Goal: Check status

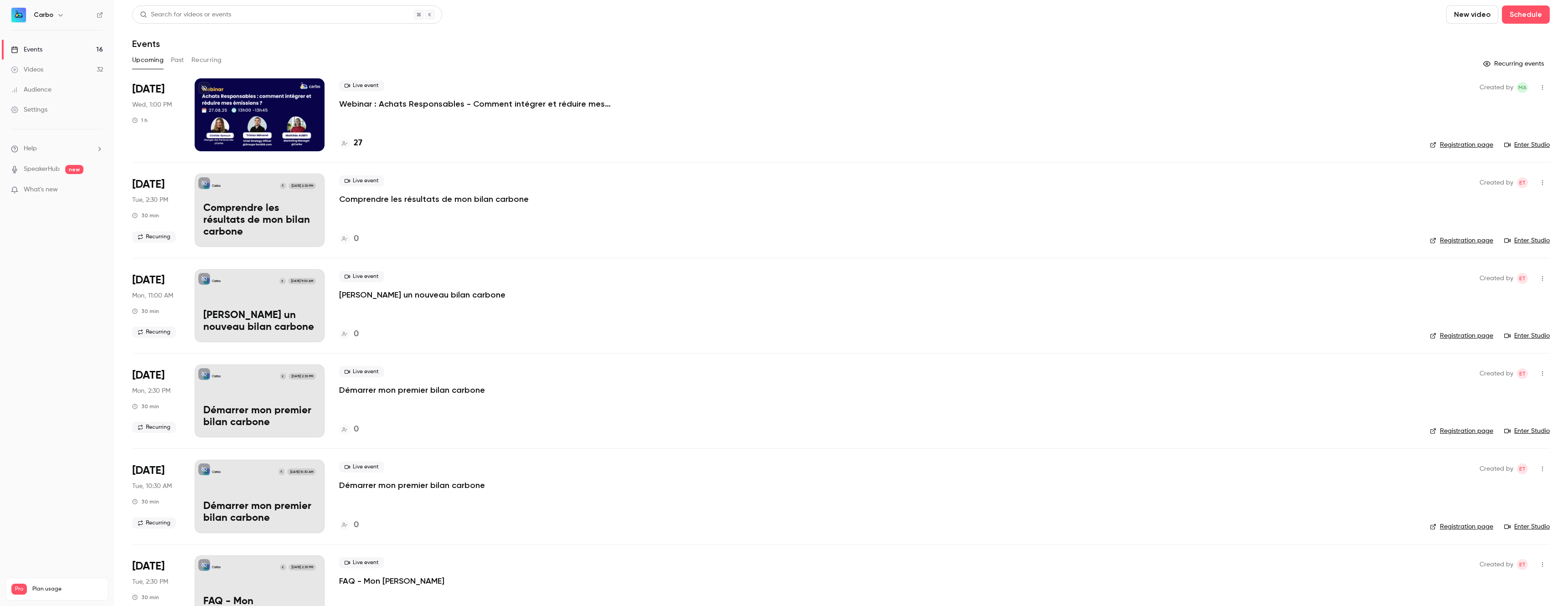
click at [359, 101] on p "Webinar : Achats Responsables - Comment intégrer et réduire mes émissions du sc…" at bounding box center [476, 103] width 273 height 11
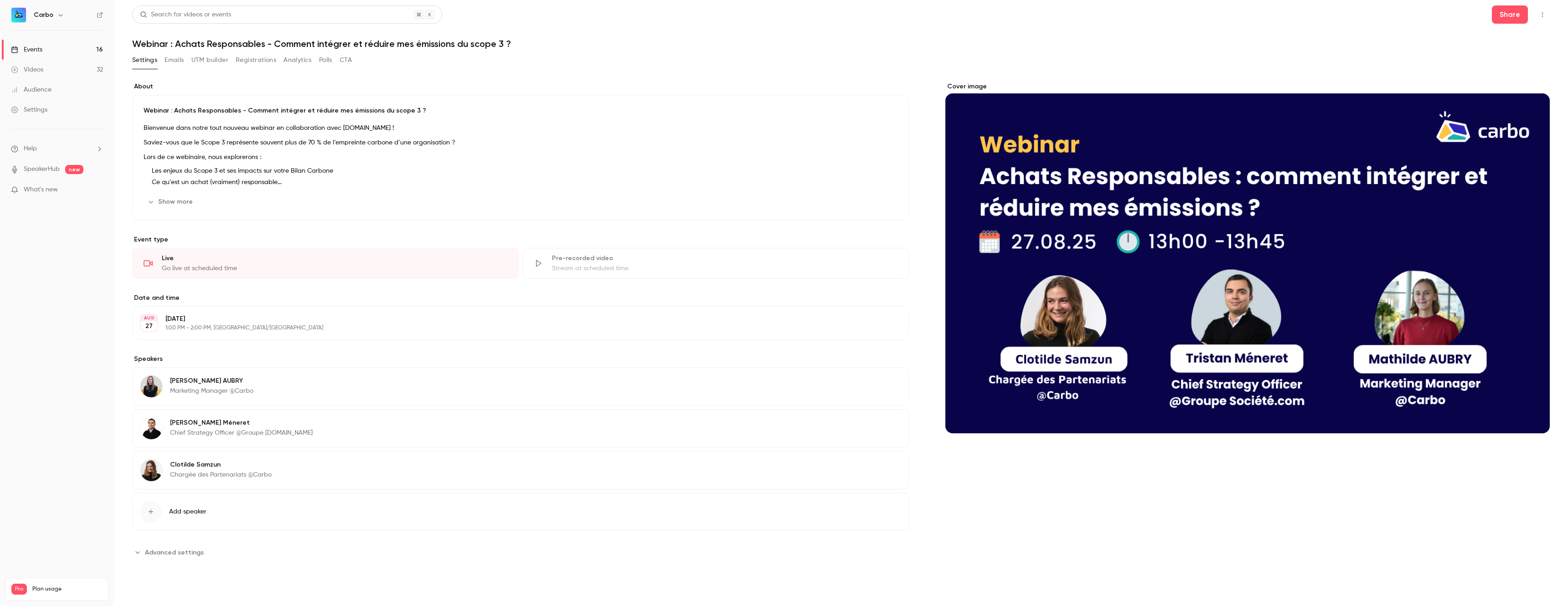
click at [297, 62] on button "Analytics" at bounding box center [297, 60] width 28 height 14
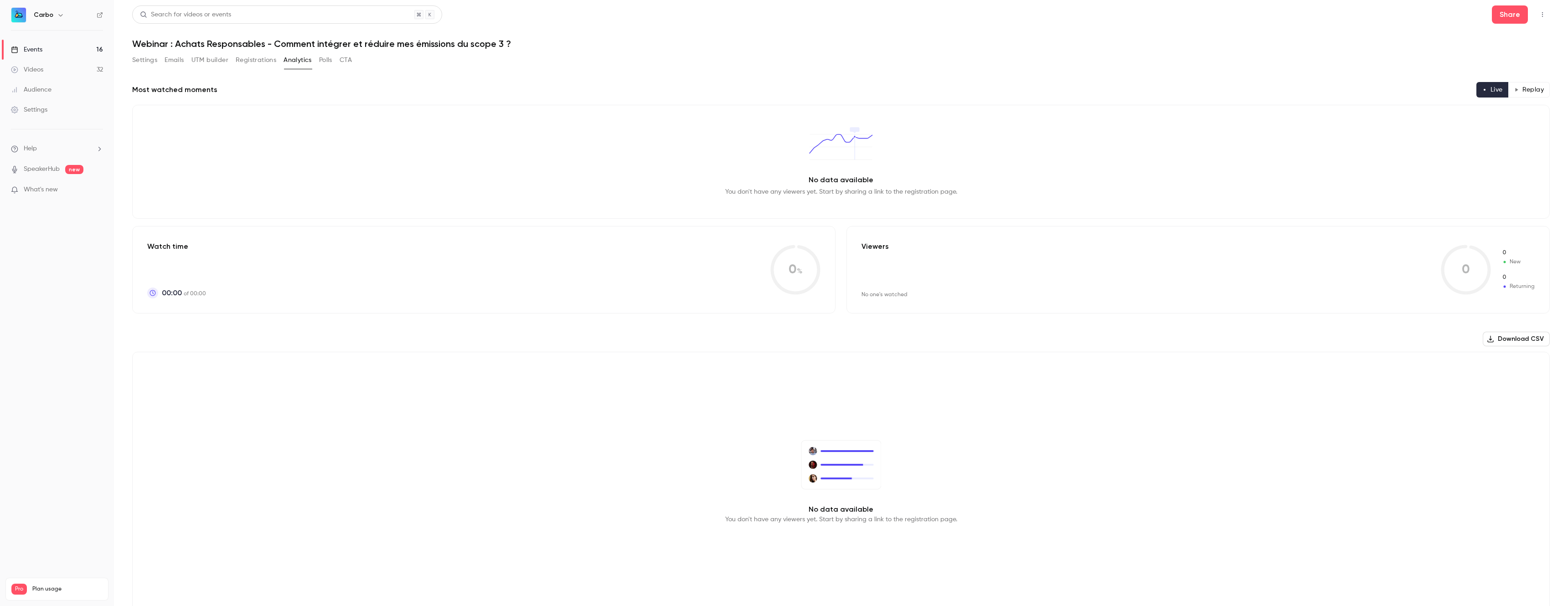
click at [265, 55] on button "Registrations" at bounding box center [256, 60] width 40 height 14
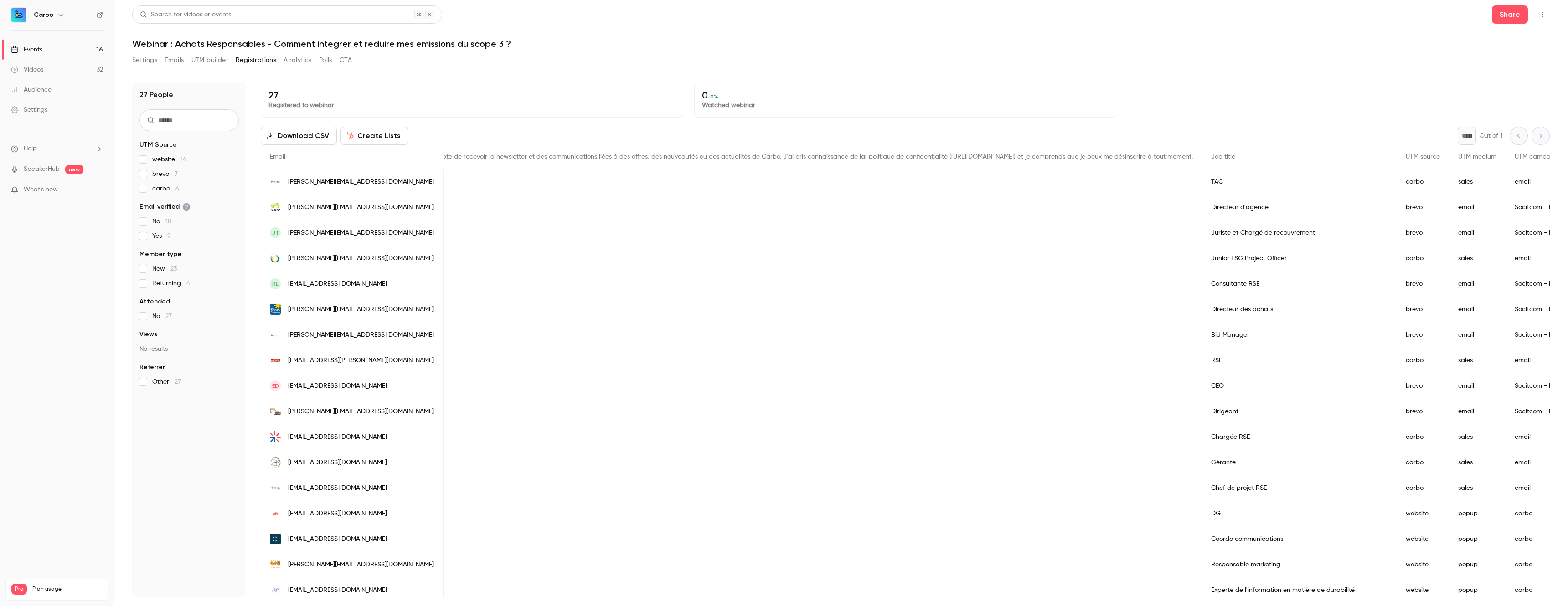
scroll to position [0, 478]
